Goal: Register for event/course

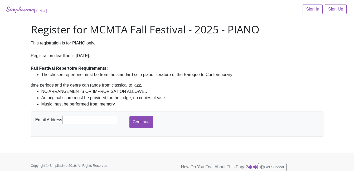
click at [86, 120] on input "text" at bounding box center [89, 120] width 55 height 8
type input "[EMAIL_ADDRESS][DOMAIN_NAME]"
click at [129, 116] on input "Continue" at bounding box center [141, 122] width 24 height 12
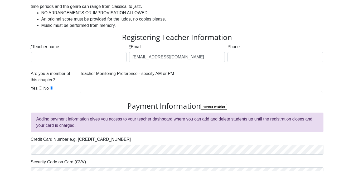
scroll to position [79, 0]
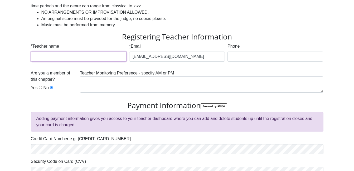
click at [73, 60] on input "* Teacher name" at bounding box center [79, 57] width 96 height 10
type input "[PERSON_NAME]"
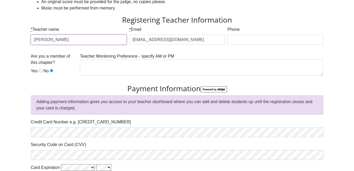
scroll to position [96, 0]
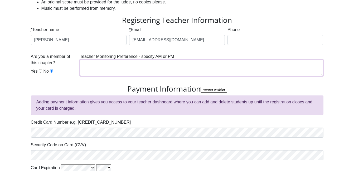
click at [103, 67] on textarea at bounding box center [201, 68] width 243 height 16
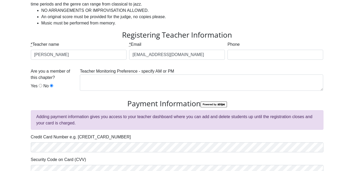
scroll to position [138, 0]
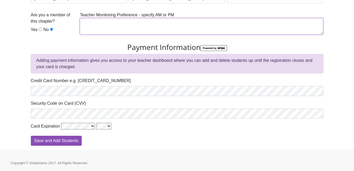
click at [112, 34] on textarea at bounding box center [201, 26] width 243 height 16
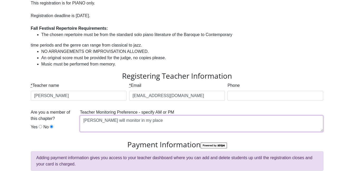
scroll to position [40, 0]
type textarea "[PERSON_NAME] will monitor in my place"
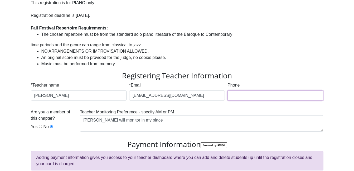
click at [239, 98] on input "Phone" at bounding box center [276, 96] width 96 height 10
type input "2146776515"
click at [218, 67] on li "Music must be performed from memory." at bounding box center [182, 64] width 282 height 6
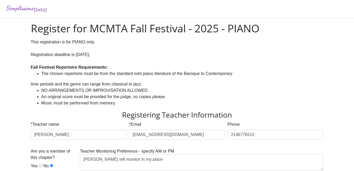
scroll to position [1, 0]
click at [210, 61] on div "This registration is for PIANO only. Registration deadline is Oct. 25, 2025. Fa…" at bounding box center [177, 55] width 293 height 32
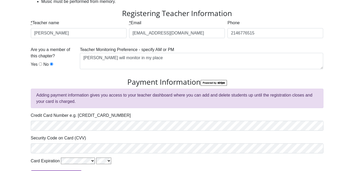
scroll to position [138, 0]
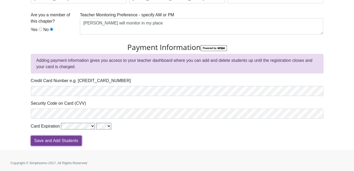
click at [62, 141] on input "Save and Add Students" at bounding box center [56, 141] width 51 height 10
type input "Processing"
click at [62, 141] on div "Processing" at bounding box center [177, 141] width 293 height 10
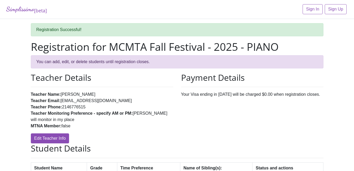
scroll to position [41, 0]
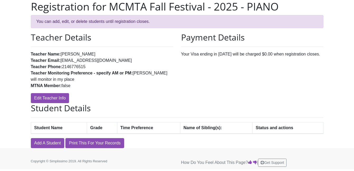
click at [110, 35] on h2 "Teacher Details" at bounding box center [102, 37] width 142 height 10
